Goal: Task Accomplishment & Management: Use online tool/utility

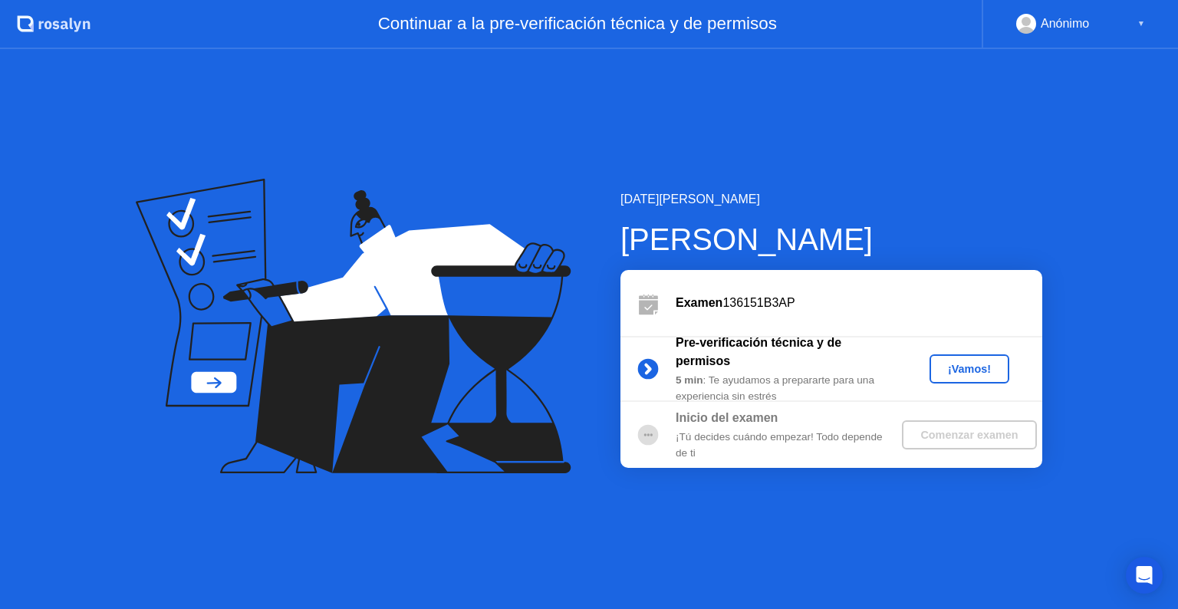
click at [958, 370] on div "¡Vamos!" at bounding box center [969, 369] width 67 height 12
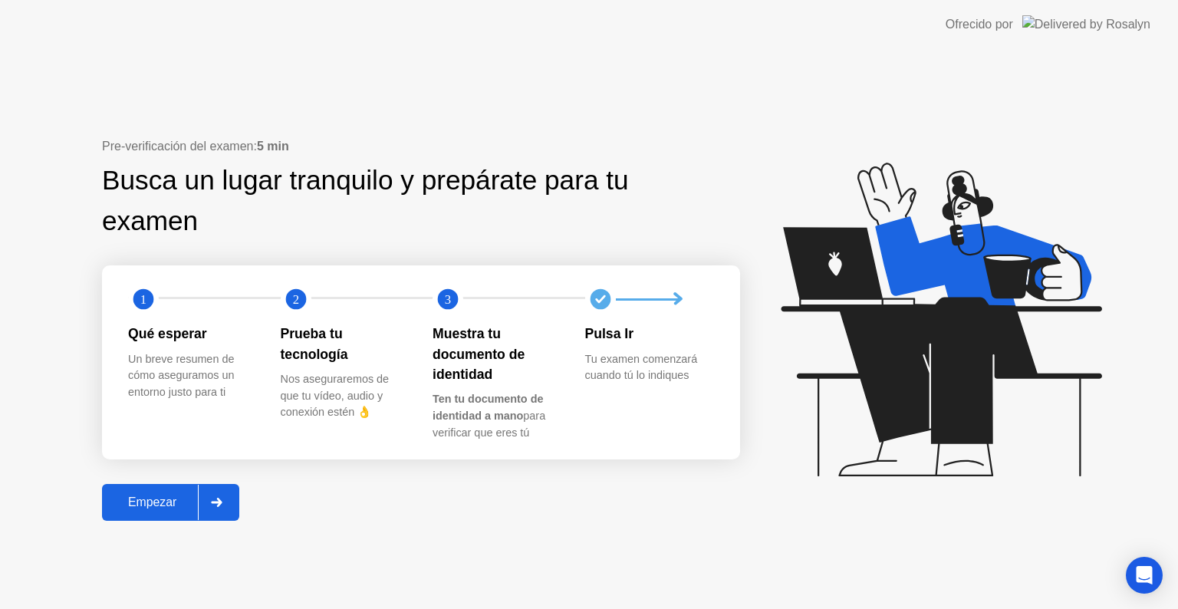
click at [123, 501] on div "Empezar" at bounding box center [152, 503] width 91 height 14
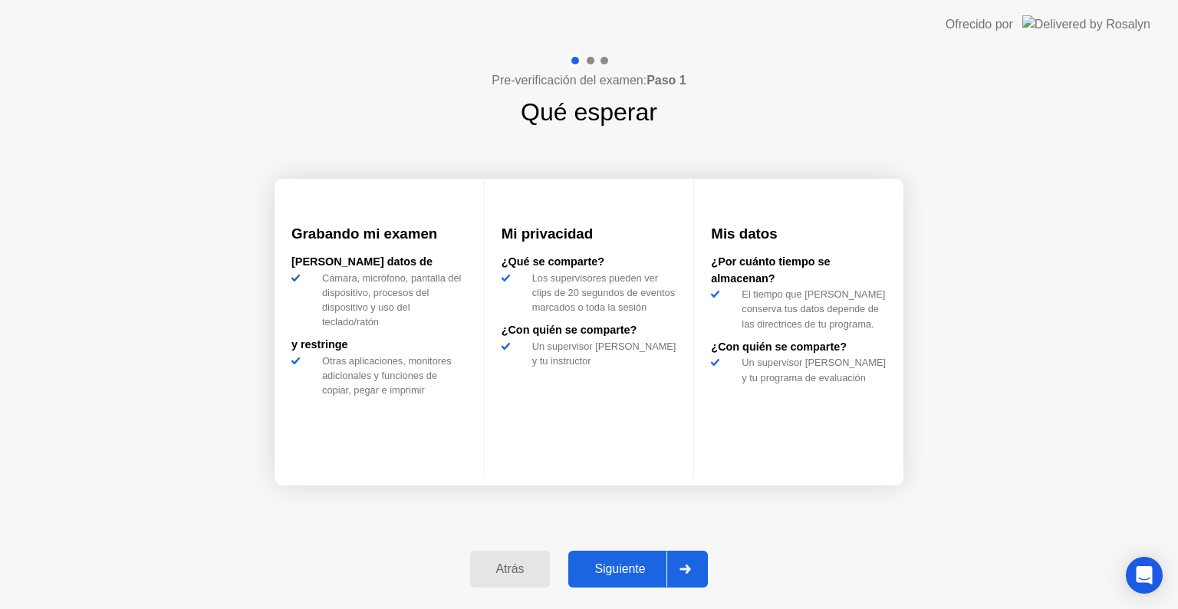
click at [636, 572] on div "Siguiente" at bounding box center [620, 569] width 94 height 14
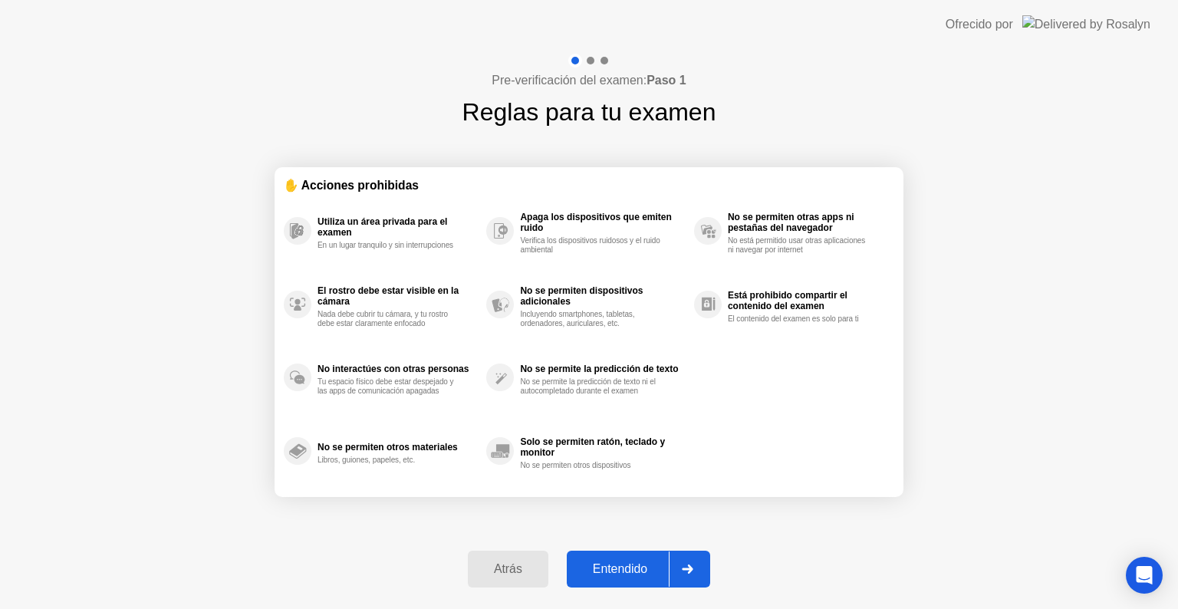
click at [635, 568] on div "Entendido" at bounding box center [619, 569] width 97 height 14
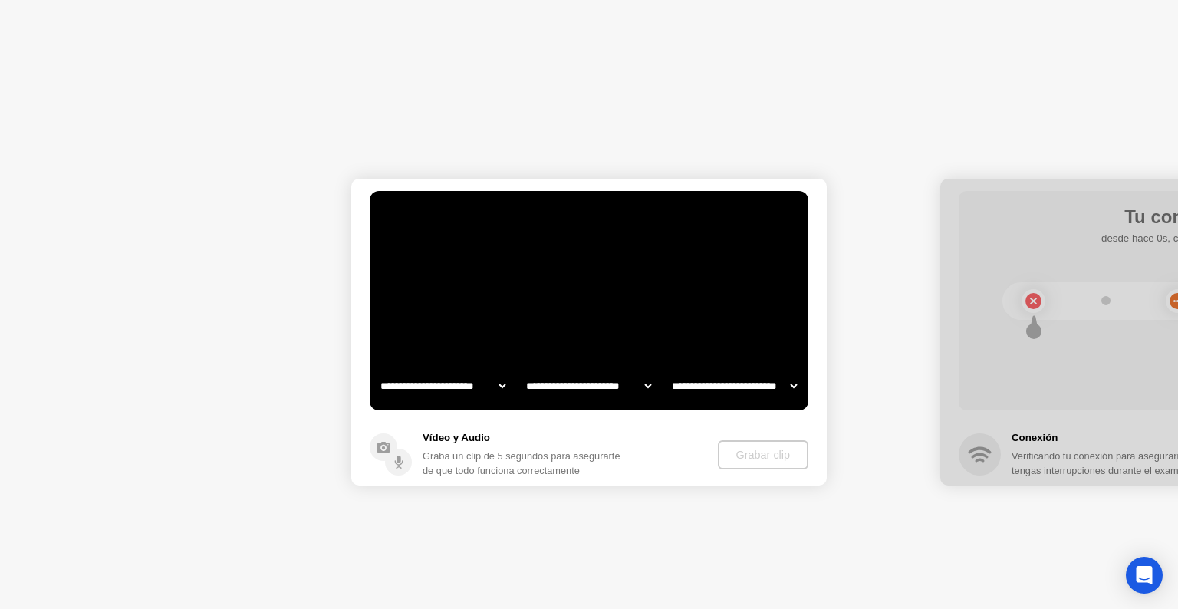
select select "**********"
select select "*******"
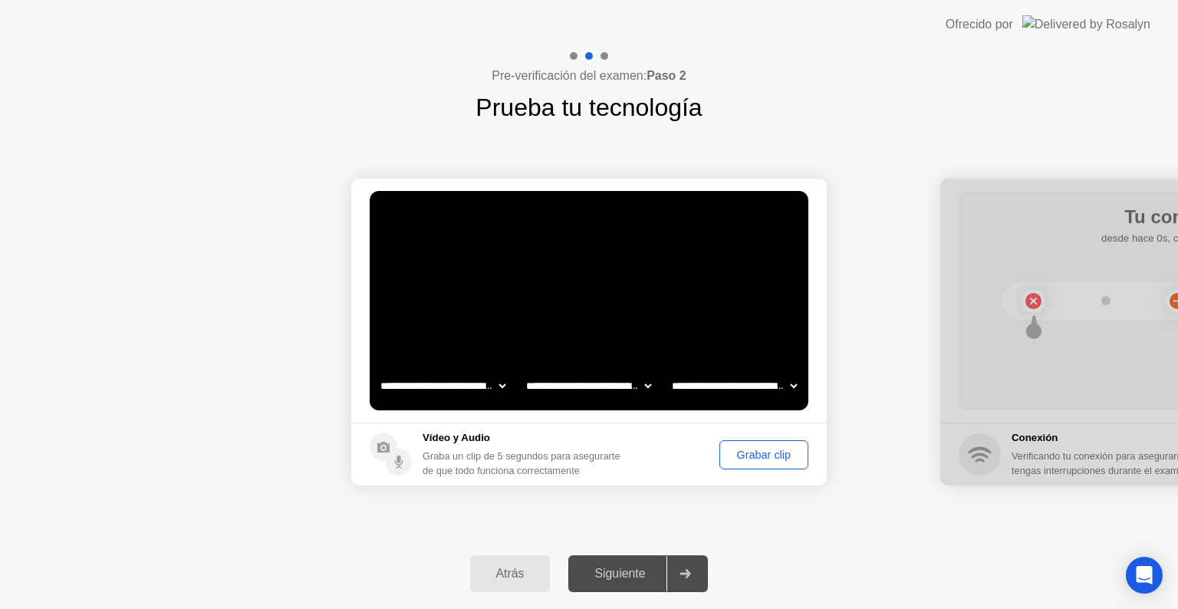
click at [633, 574] on div "Siguiente" at bounding box center [620, 574] width 94 height 14
click at [751, 446] on button "Grabar clip" at bounding box center [763, 454] width 89 height 29
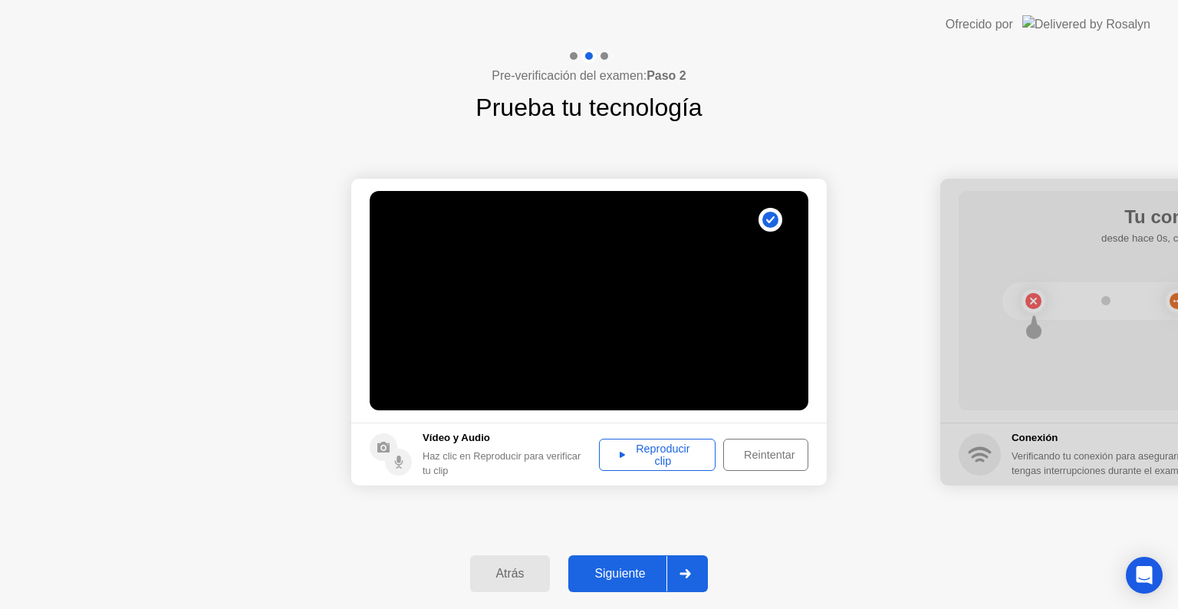
click at [615, 576] on div "Siguiente" at bounding box center [620, 574] width 94 height 14
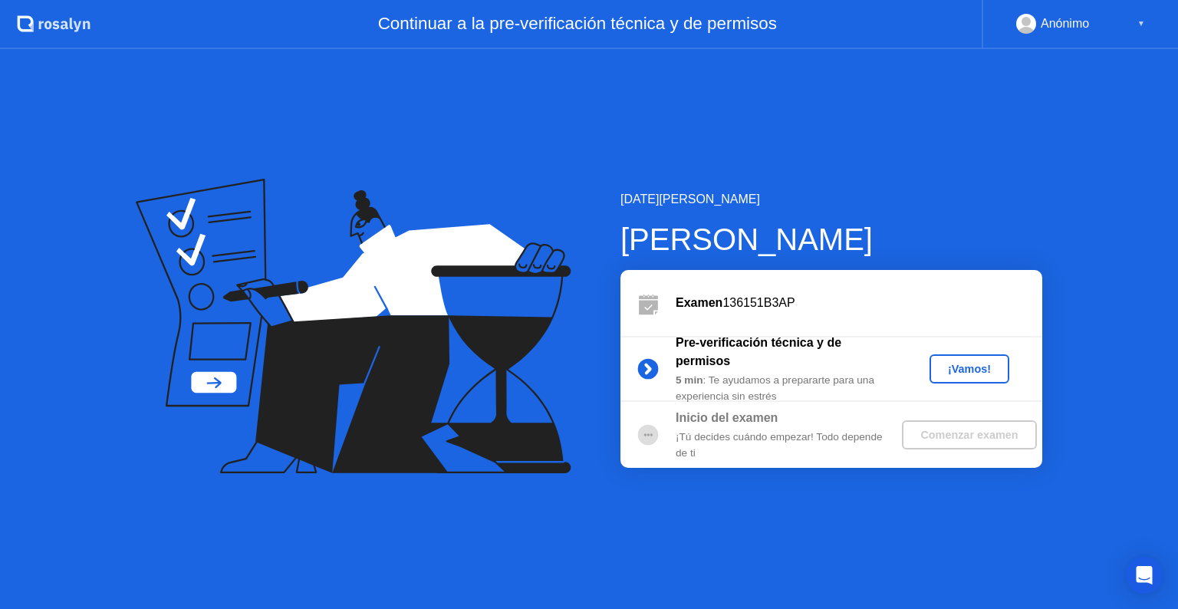
click at [953, 370] on div "¡Vamos!" at bounding box center [969, 369] width 67 height 12
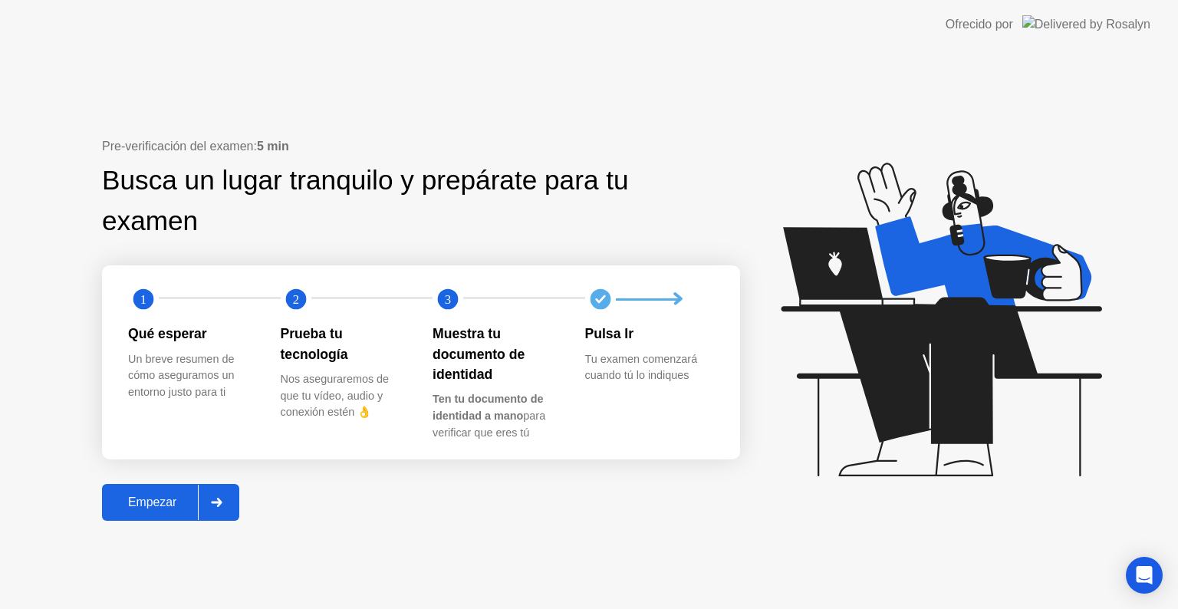
click at [165, 500] on div "Empezar" at bounding box center [152, 503] width 91 height 14
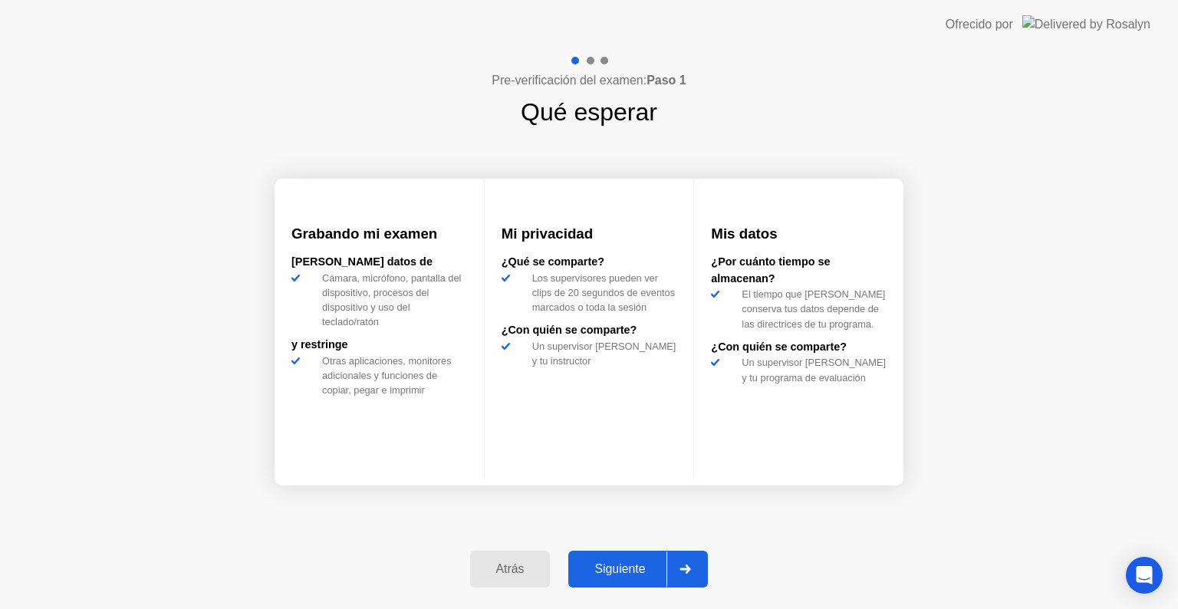
click at [635, 562] on div "Siguiente" at bounding box center [620, 569] width 94 height 14
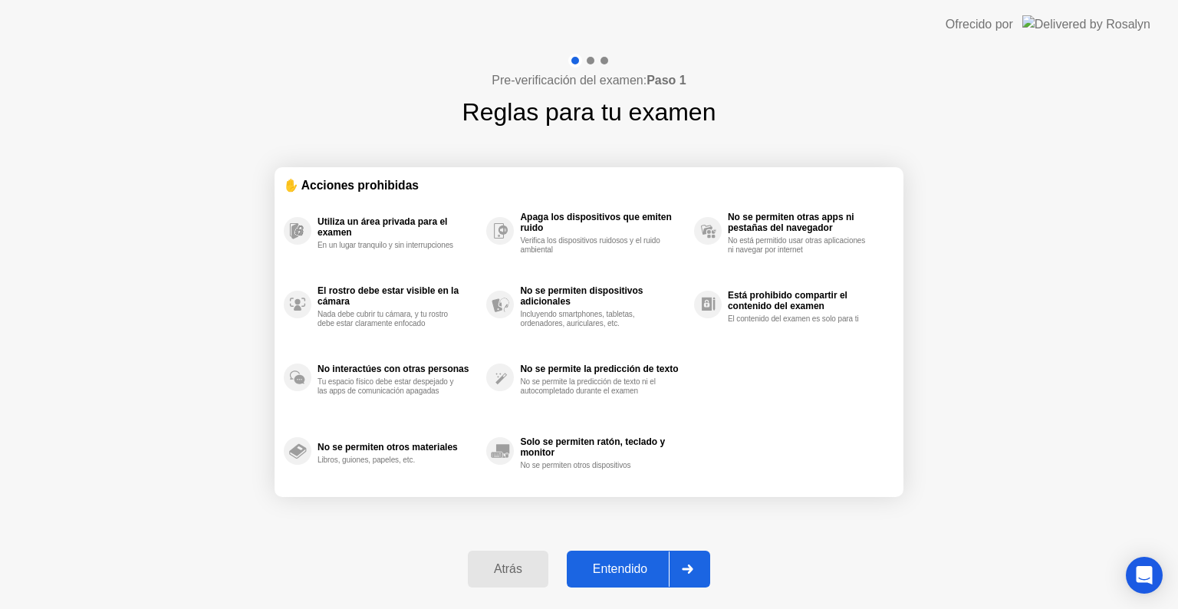
click at [638, 562] on div "Entendido" at bounding box center [619, 569] width 97 height 14
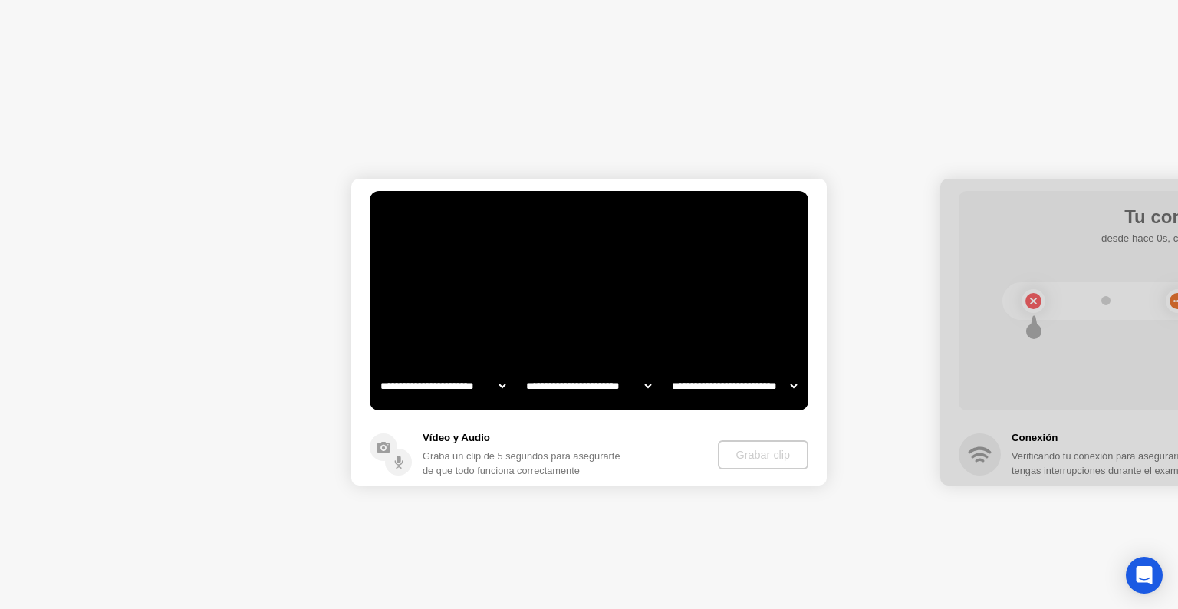
select select "**********"
select select "*******"
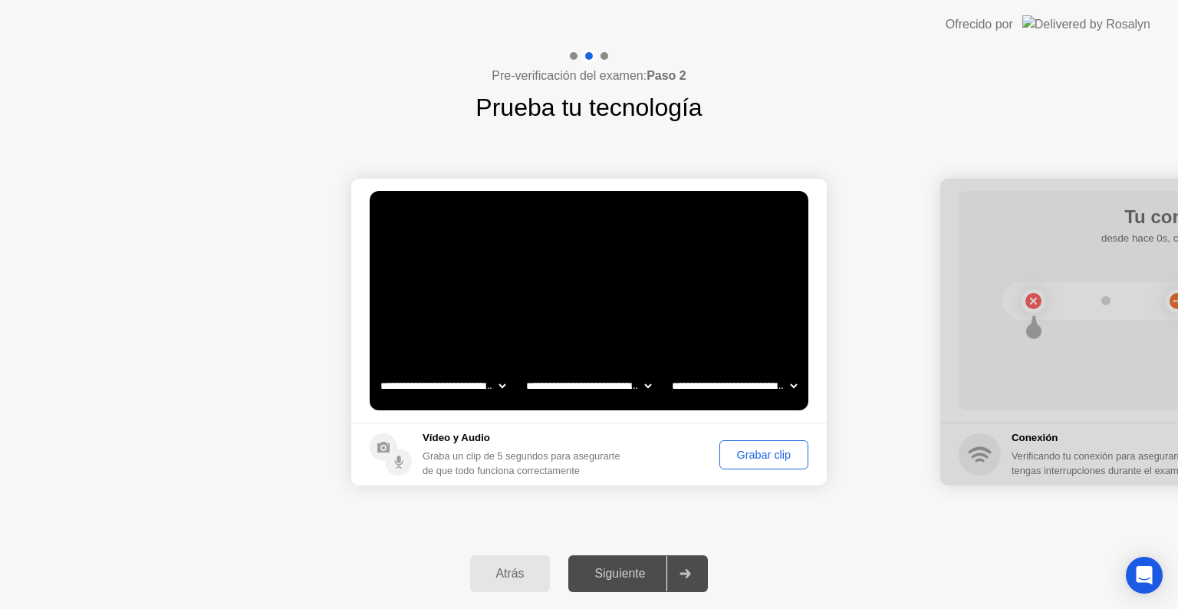
click at [772, 454] on div "Grabar clip" at bounding box center [764, 455] width 78 height 12
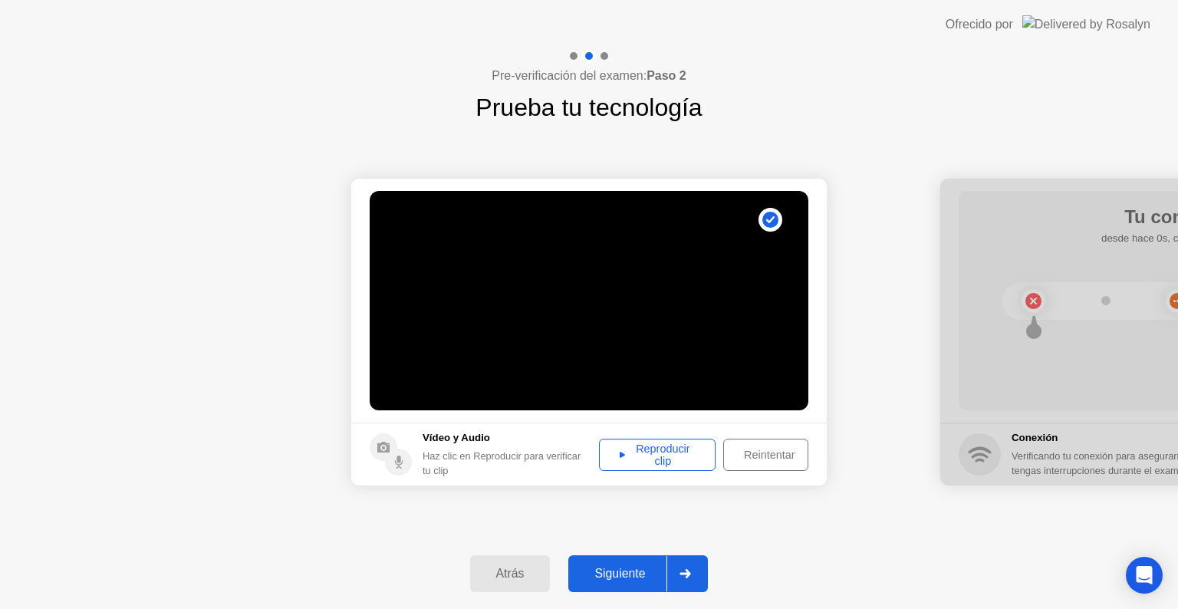
click at [615, 572] on div "Siguiente" at bounding box center [620, 574] width 94 height 14
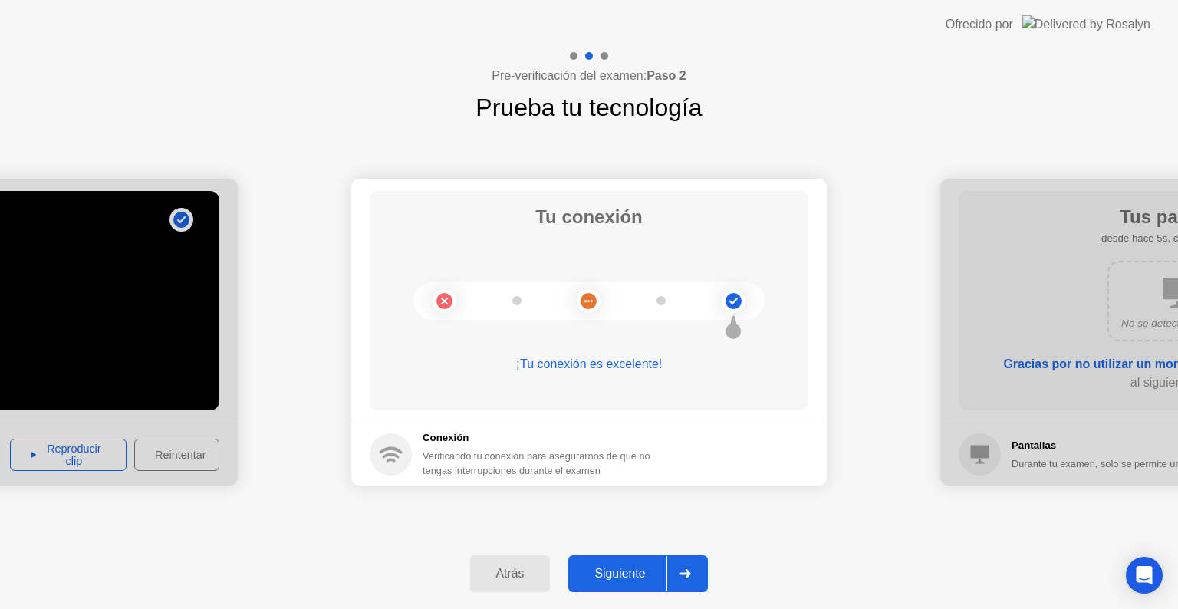
click at [625, 568] on div "Siguiente" at bounding box center [620, 574] width 94 height 14
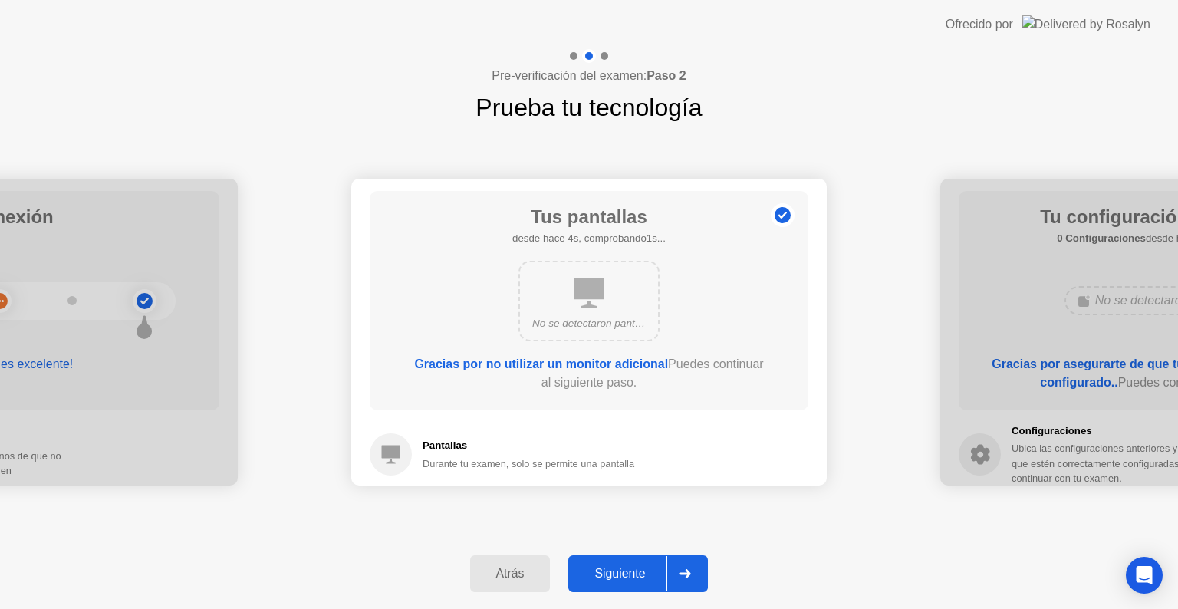
click at [625, 568] on div "Siguiente" at bounding box center [620, 574] width 94 height 14
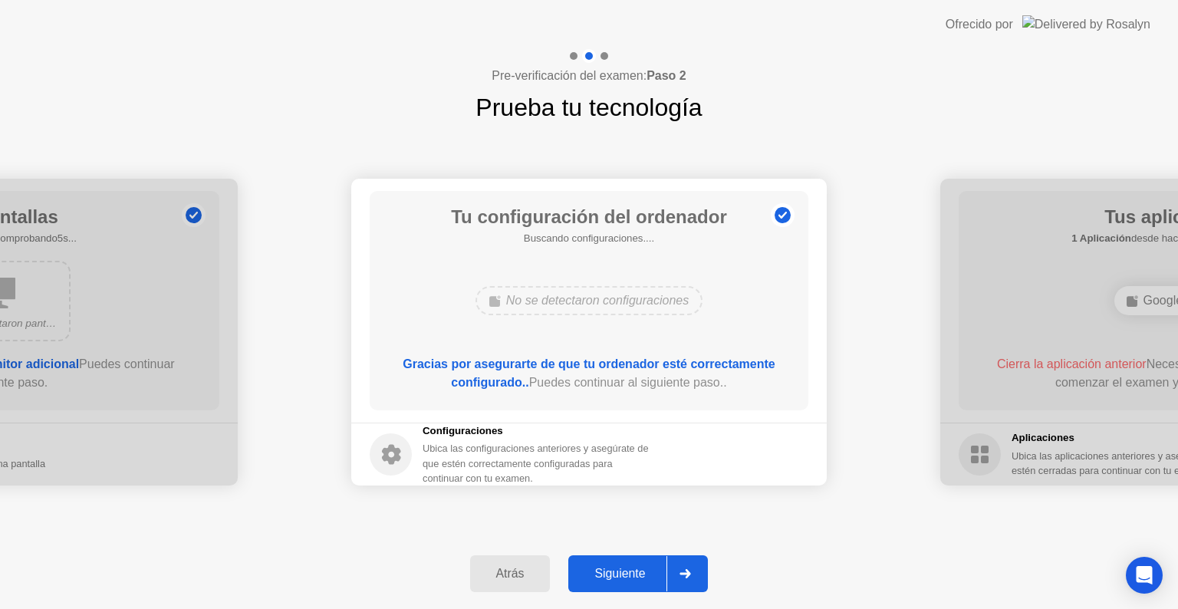
click at [625, 568] on div "Siguiente" at bounding box center [620, 574] width 94 height 14
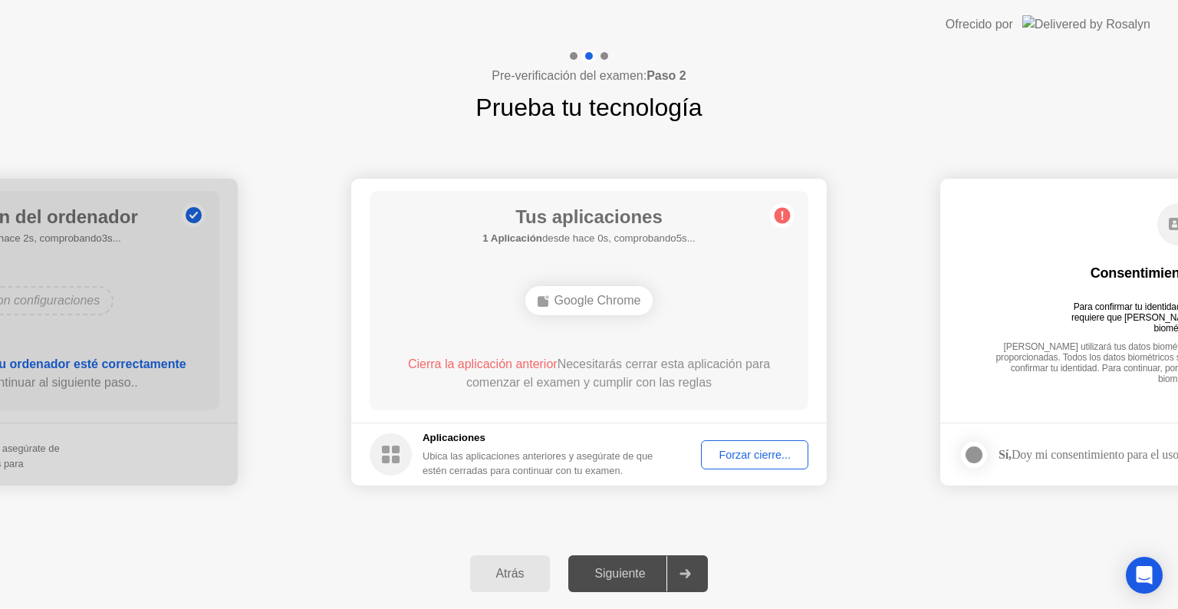
click at [739, 454] on div "Forzar cierre..." at bounding box center [754, 455] width 97 height 12
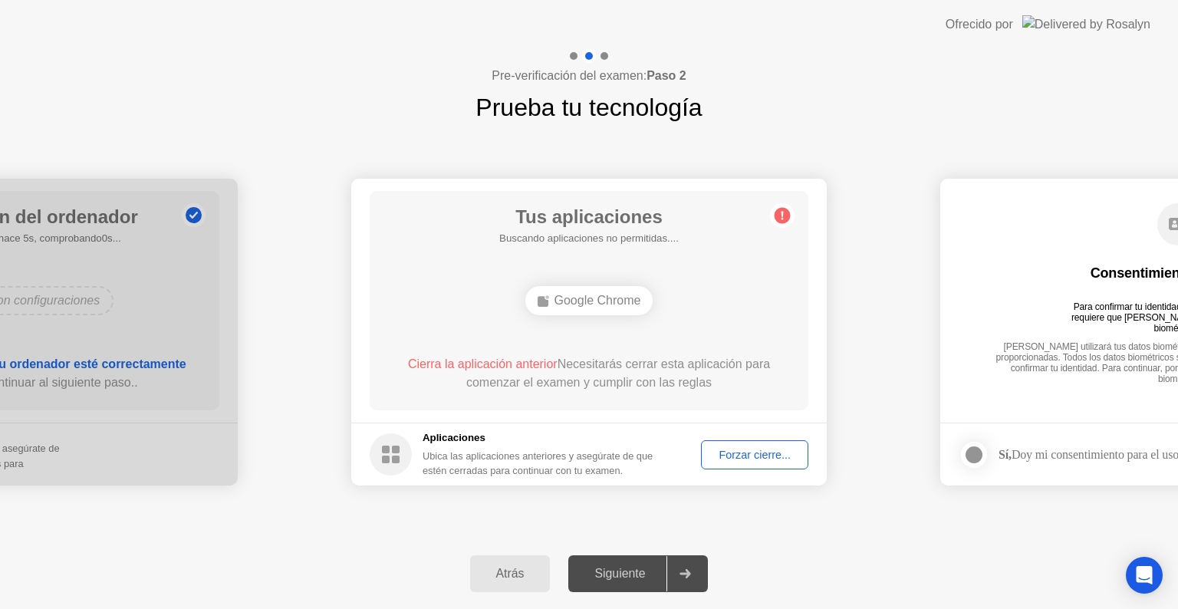
click at [605, 305] on div "Google Chrome" at bounding box center [589, 300] width 128 height 29
click at [739, 451] on div "Forzar cierre..." at bounding box center [754, 455] width 97 height 12
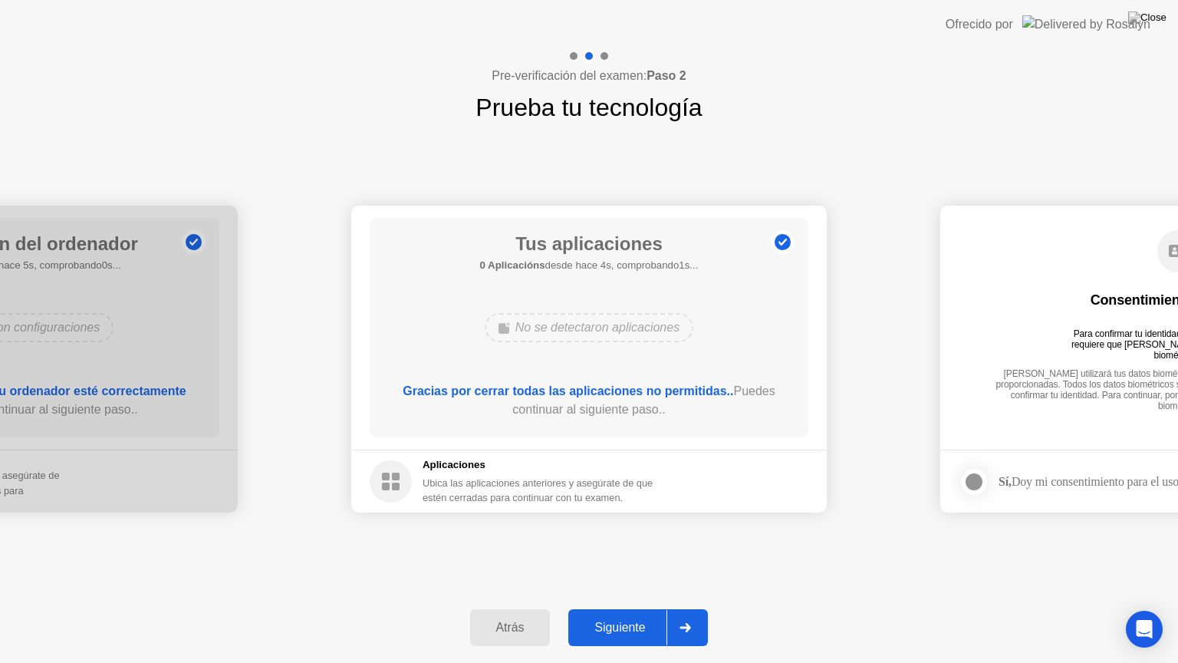
click at [626, 608] on div "Siguiente" at bounding box center [620, 628] width 94 height 14
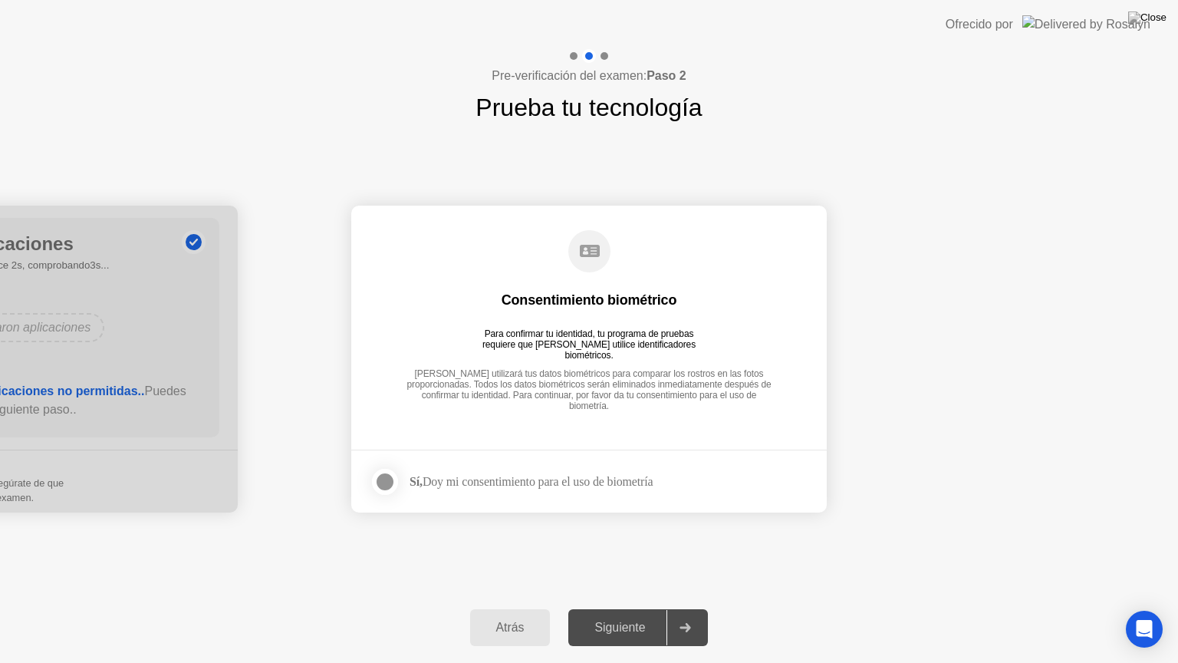
click at [387, 479] on div at bounding box center [385, 481] width 18 height 18
click at [629, 608] on div "Siguiente" at bounding box center [620, 628] width 94 height 14
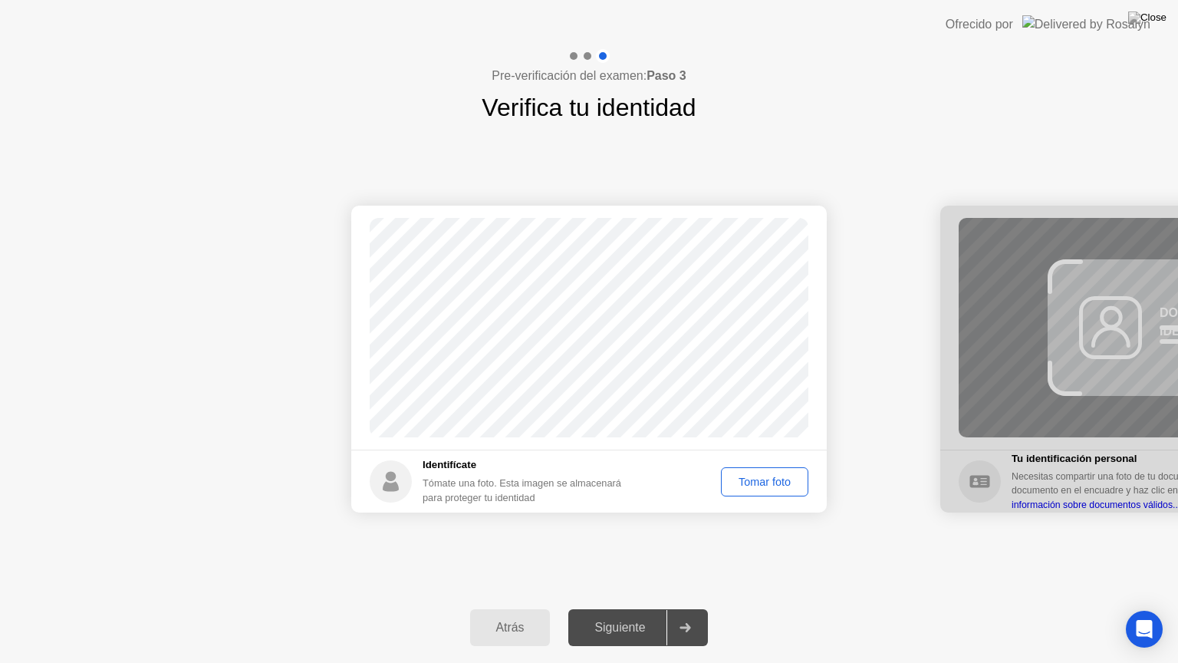
click at [742, 488] on div "Tomar foto" at bounding box center [764, 482] width 77 height 12
click at [607, 608] on div "Siguiente" at bounding box center [620, 628] width 94 height 14
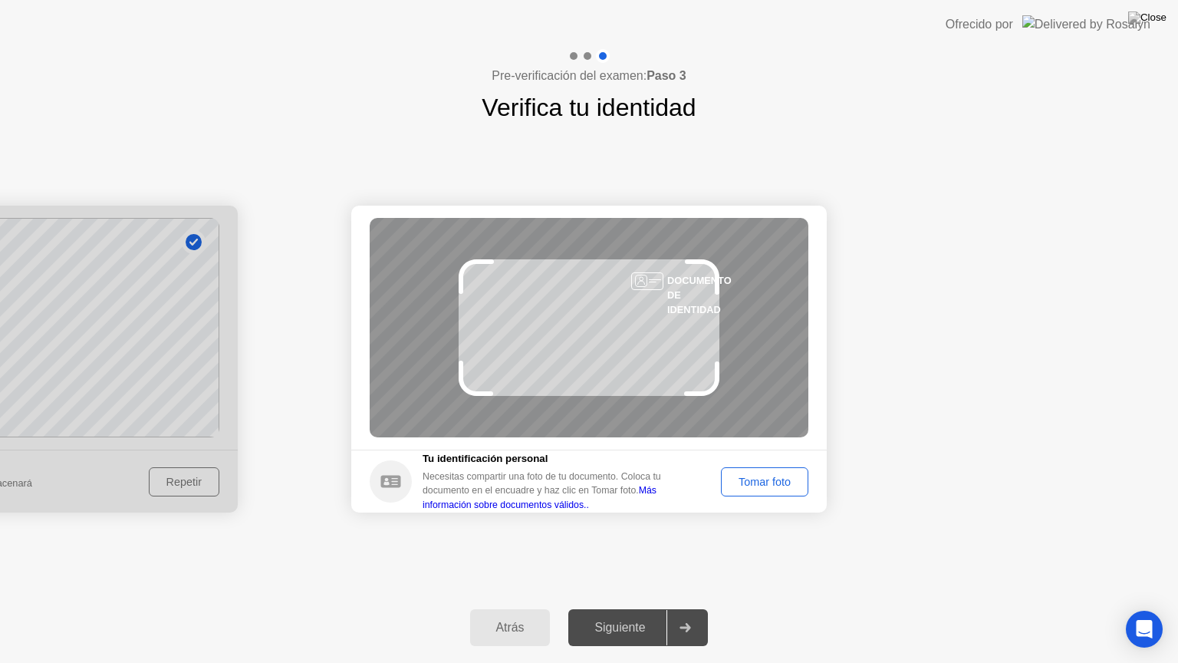
click at [762, 476] on div "Tomar foto" at bounding box center [764, 482] width 77 height 12
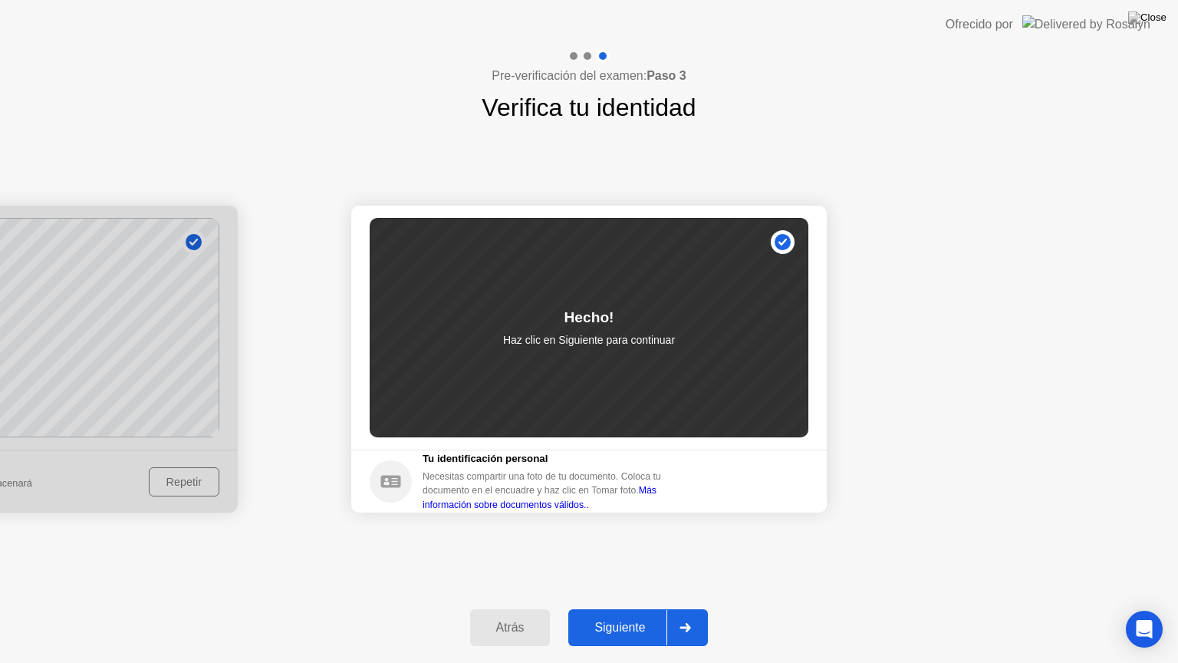
click at [629, 608] on div "Siguiente" at bounding box center [620, 628] width 94 height 14
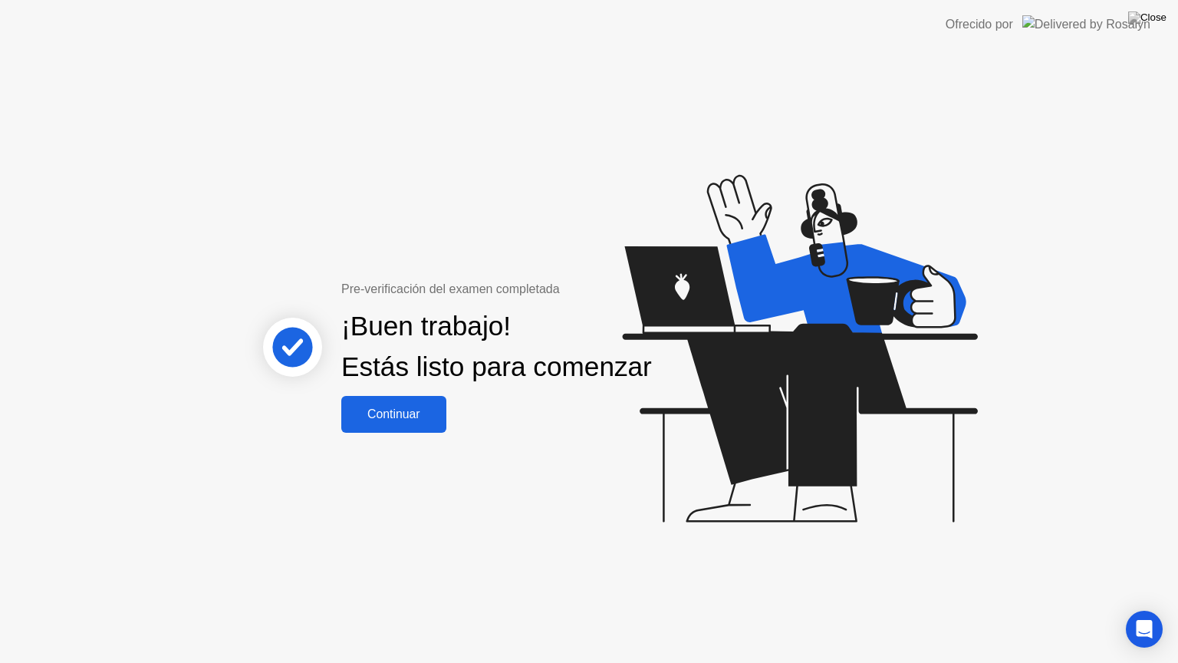
click at [398, 418] on div "Continuar" at bounding box center [394, 414] width 96 height 14
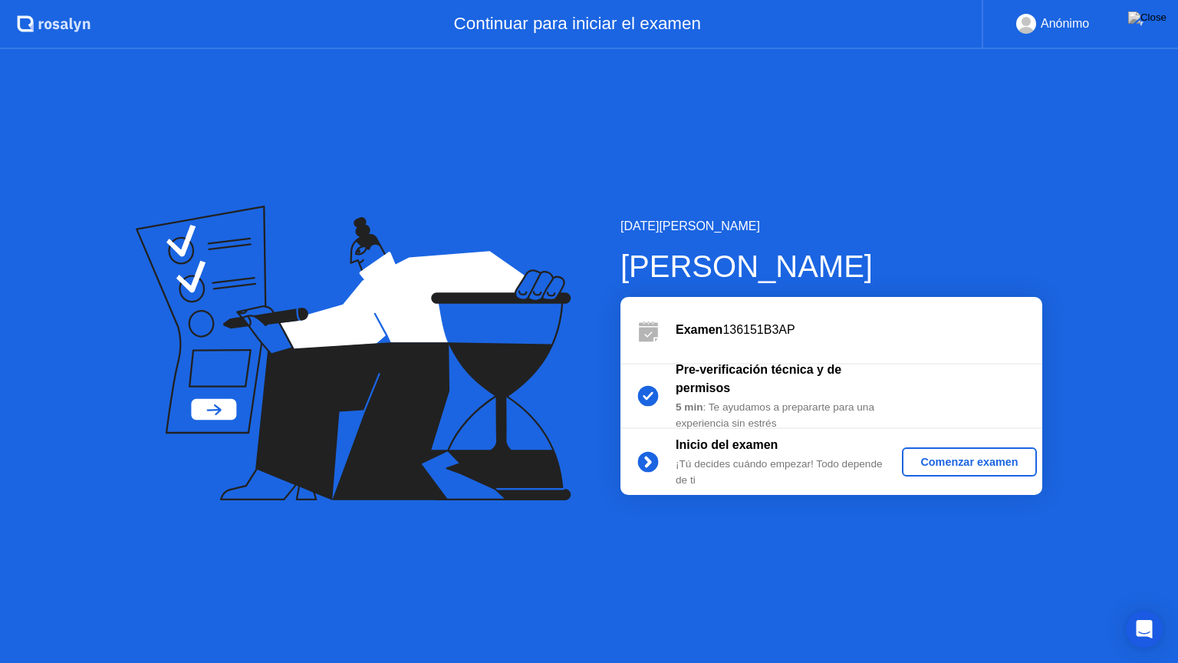
click at [943, 466] on div "Comenzar examen" at bounding box center [969, 462] width 122 height 12
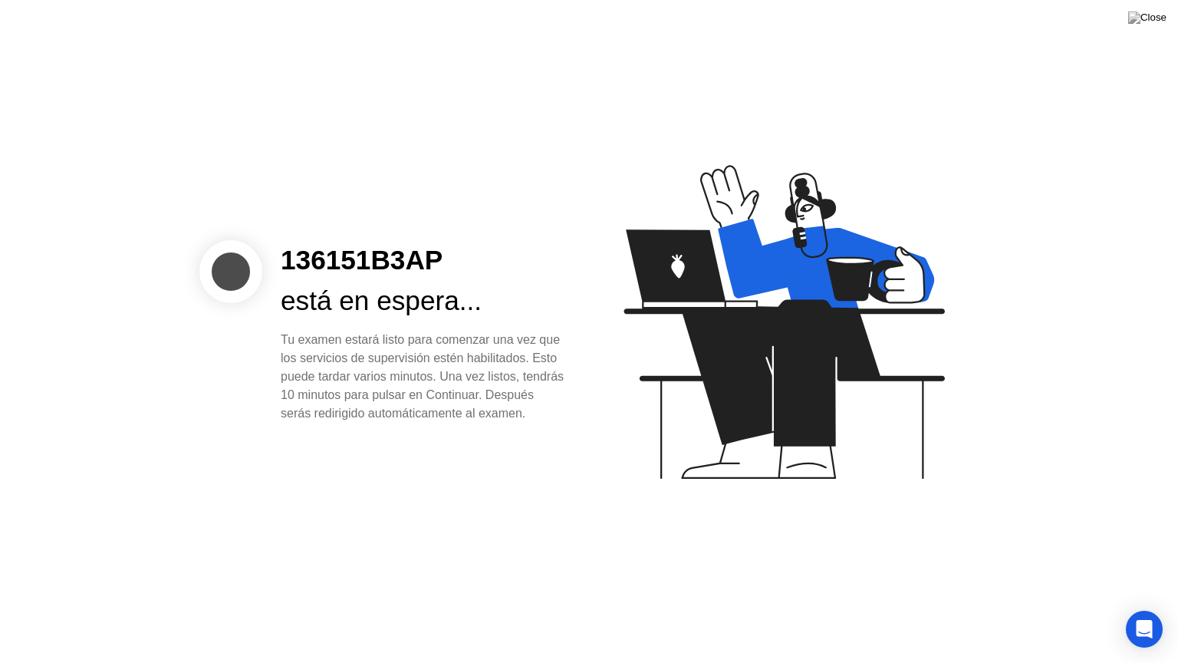
click at [511, 447] on div "136151B3AP está en espera... Tu examen estará listo para comenzar una vez que l…" at bounding box center [589, 331] width 1178 height 663
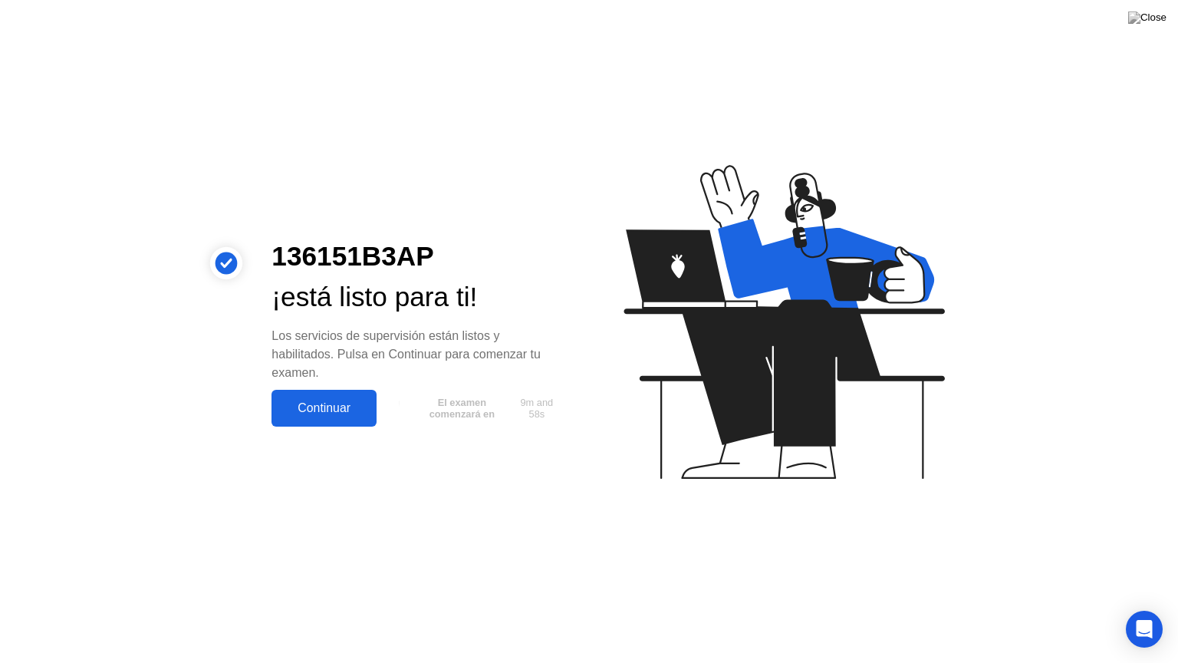
click at [338, 406] on div "Continuar" at bounding box center [324, 408] width 96 height 14
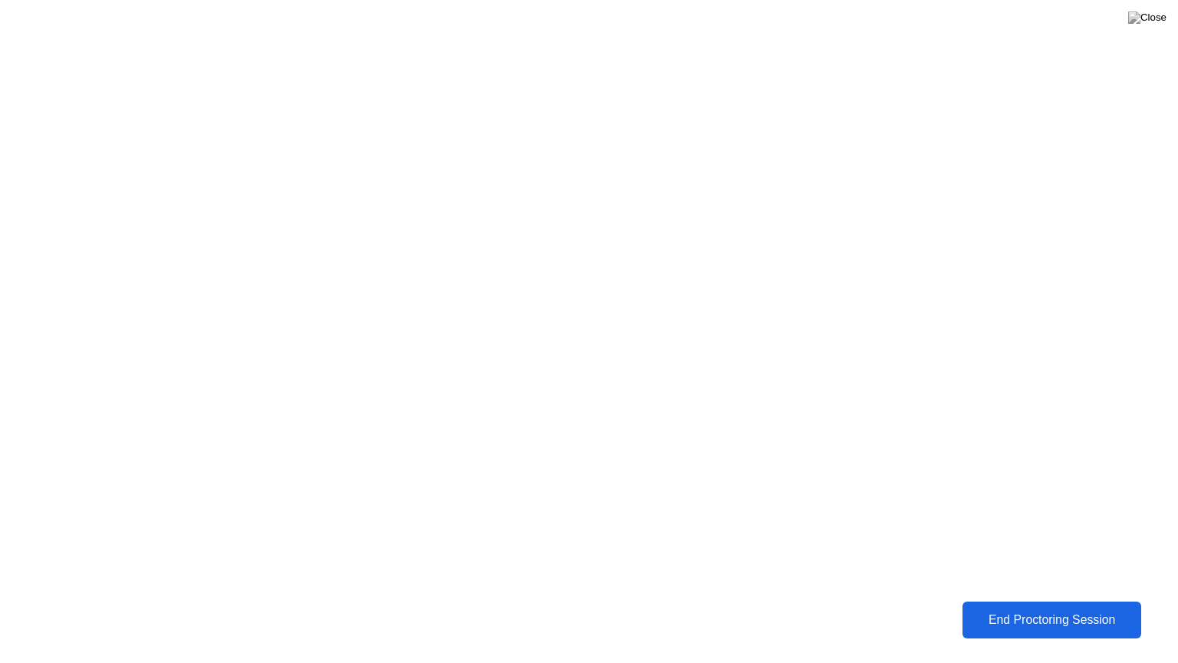
click at [994, 608] on div "End Proctoring Session" at bounding box center [1052, 620] width 173 height 14
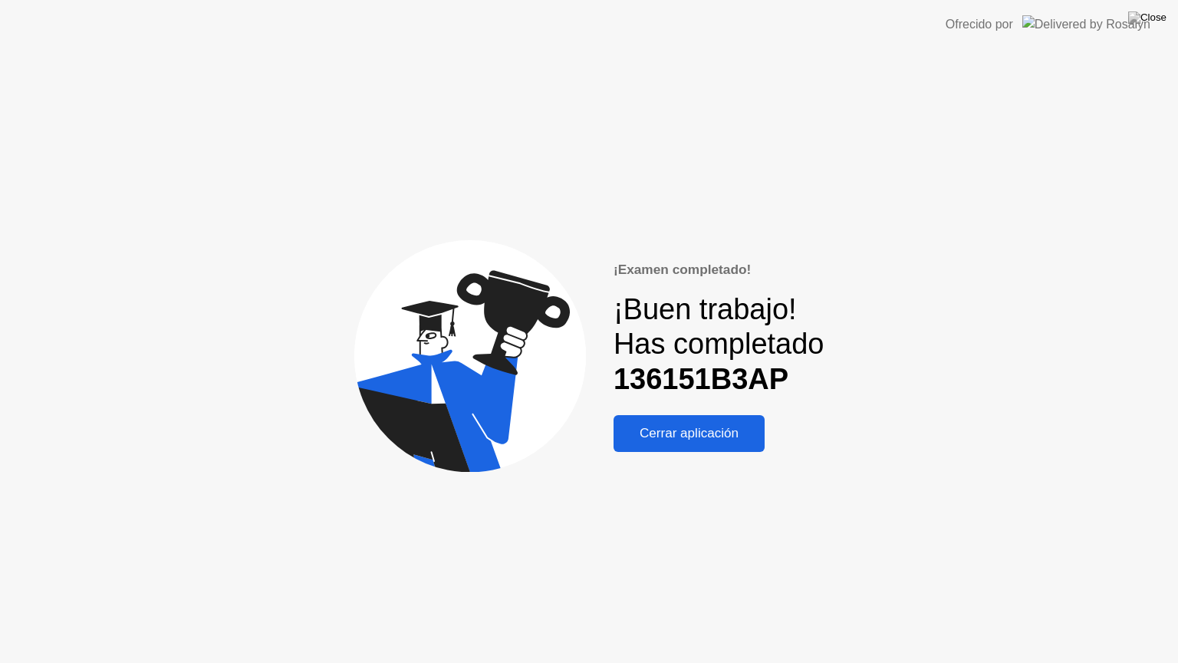
click at [716, 429] on div "Cerrar aplicación" at bounding box center [689, 433] width 142 height 15
